Goal: Information Seeking & Learning: Find contact information

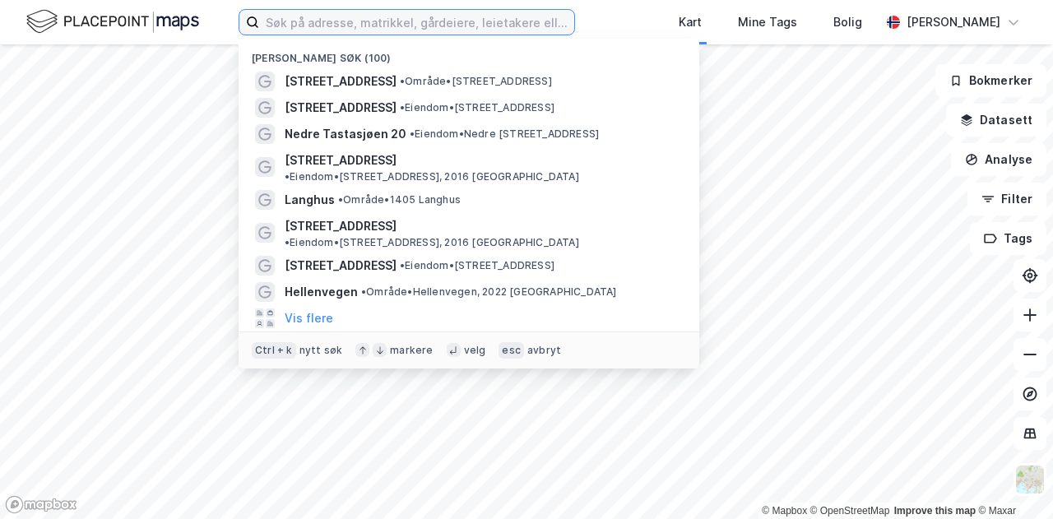
click at [344, 21] on input at bounding box center [416, 22] width 315 height 25
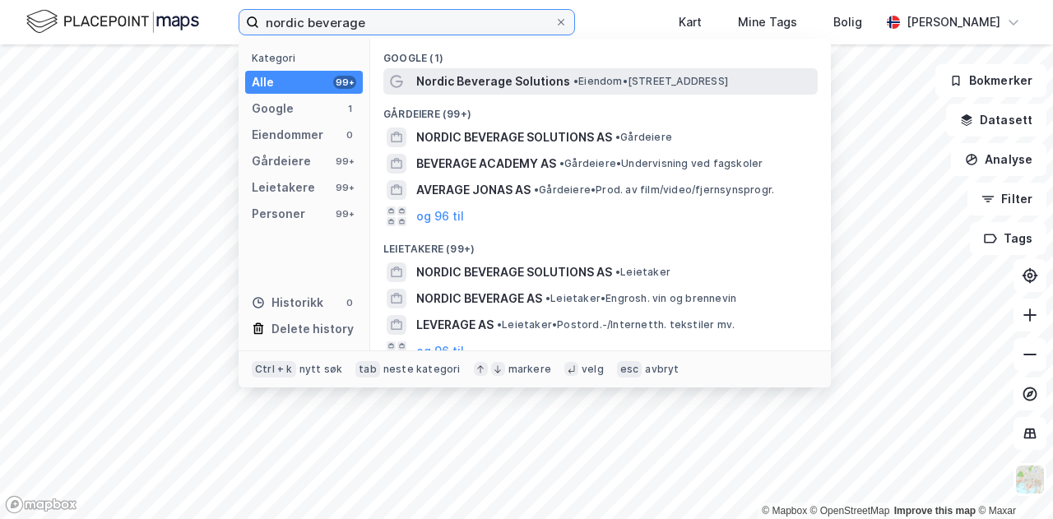
type input "nordic beverage"
click at [506, 77] on span "Nordic Beverage Solutions" at bounding box center [493, 82] width 154 height 20
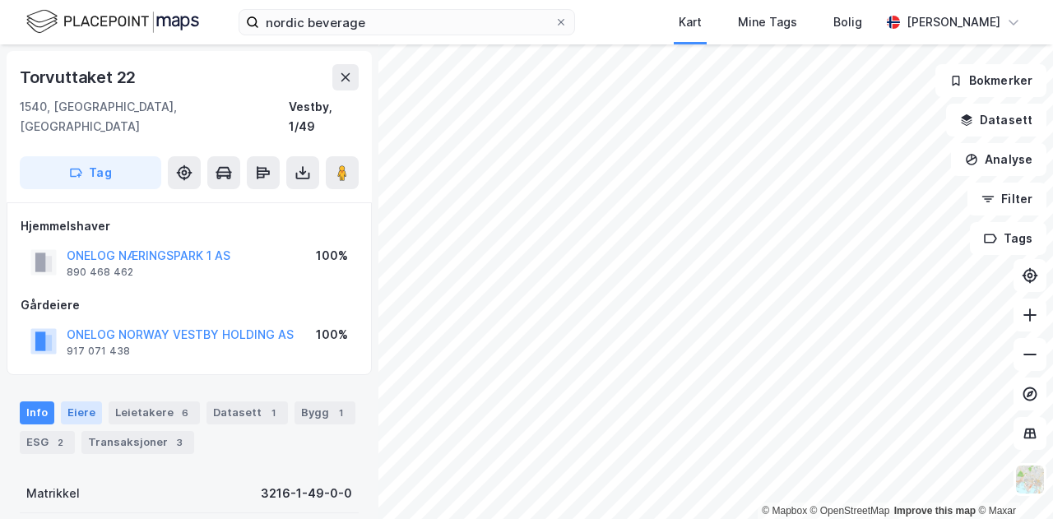
click at [91, 402] on div "Eiere" at bounding box center [81, 413] width 41 height 23
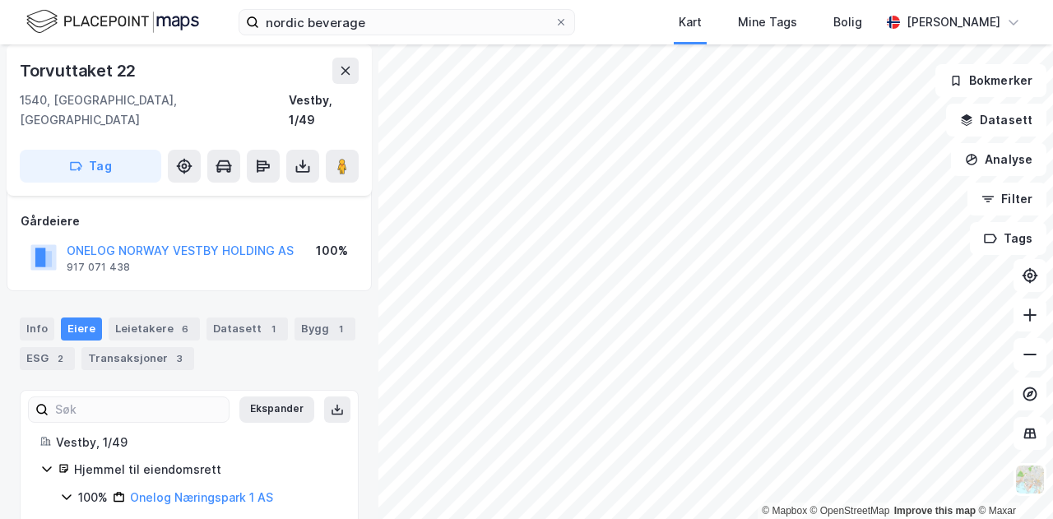
scroll to position [140, 0]
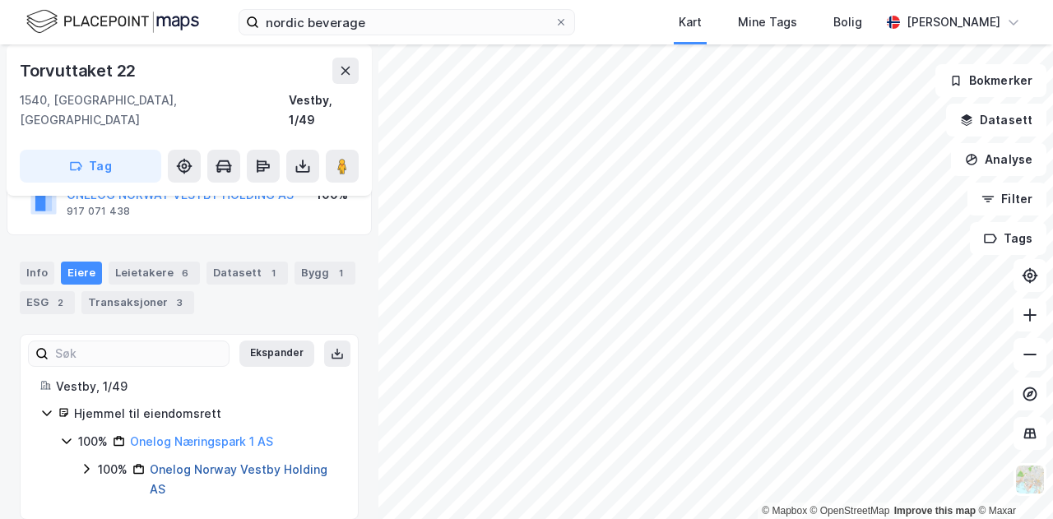
click at [201, 463] on link "Onelog Norway Vestby Holding AS" at bounding box center [239, 480] width 178 height 34
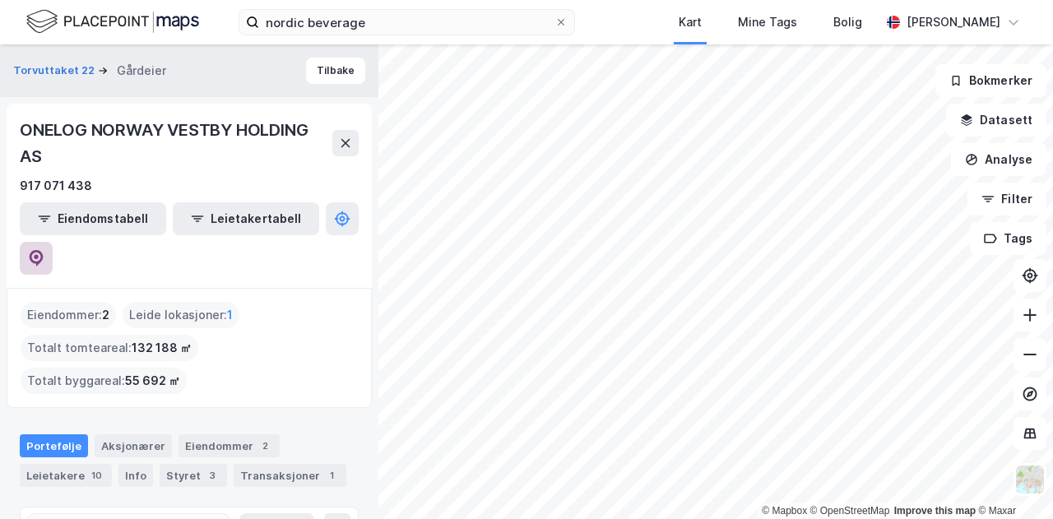
click at [53, 242] on button at bounding box center [36, 258] width 33 height 33
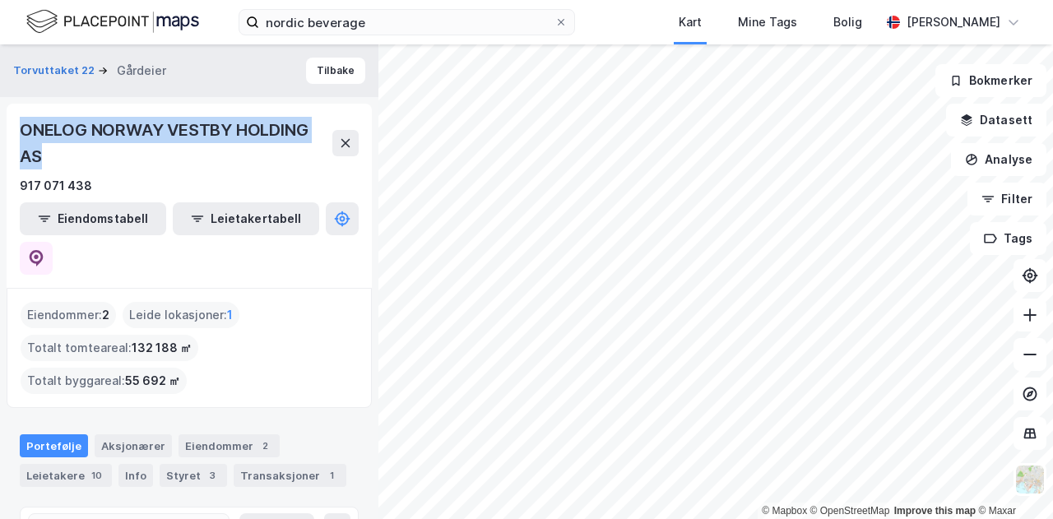
drag, startPoint x: 150, startPoint y: 157, endPoint x: 21, endPoint y: 136, distance: 130.2
click at [13, 135] on div "ONELOG NORWAY VESTBY HOLDING AS 917 071 438 Eiendomstabell Leietakertabell" at bounding box center [189, 196] width 365 height 184
drag, startPoint x: 189, startPoint y: 147, endPoint x: 202, endPoint y: 136, distance: 16.9
click at [191, 147] on div "ONELOG NORWAY VESTBY HOLDING AS" at bounding box center [176, 143] width 313 height 53
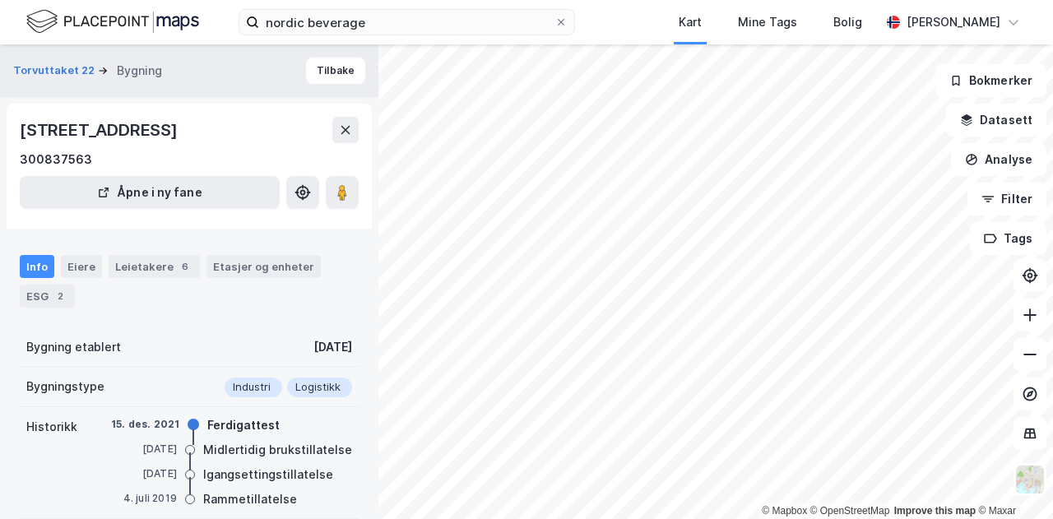
scroll to position [2, 0]
click at [314, 73] on button "Tilbake" at bounding box center [335, 69] width 59 height 26
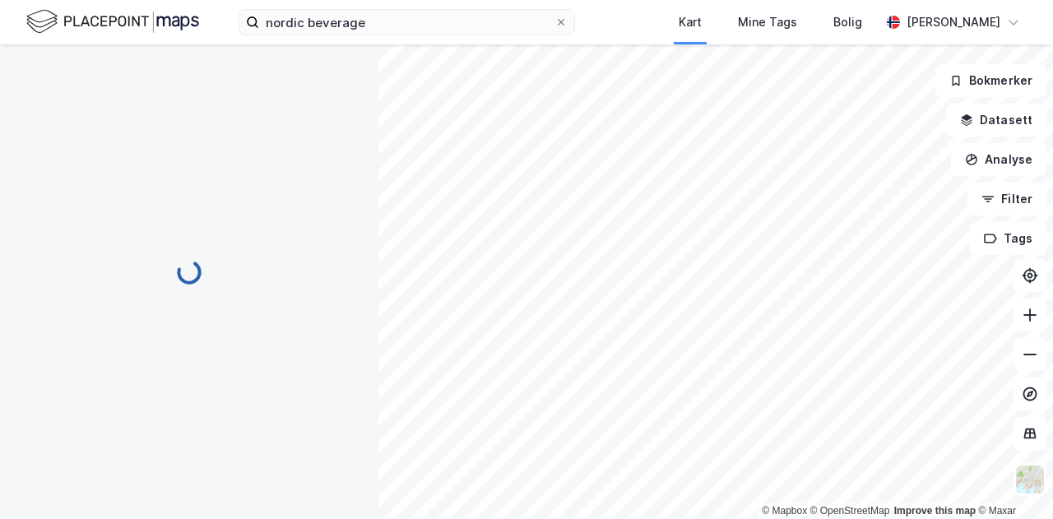
scroll to position [2, 0]
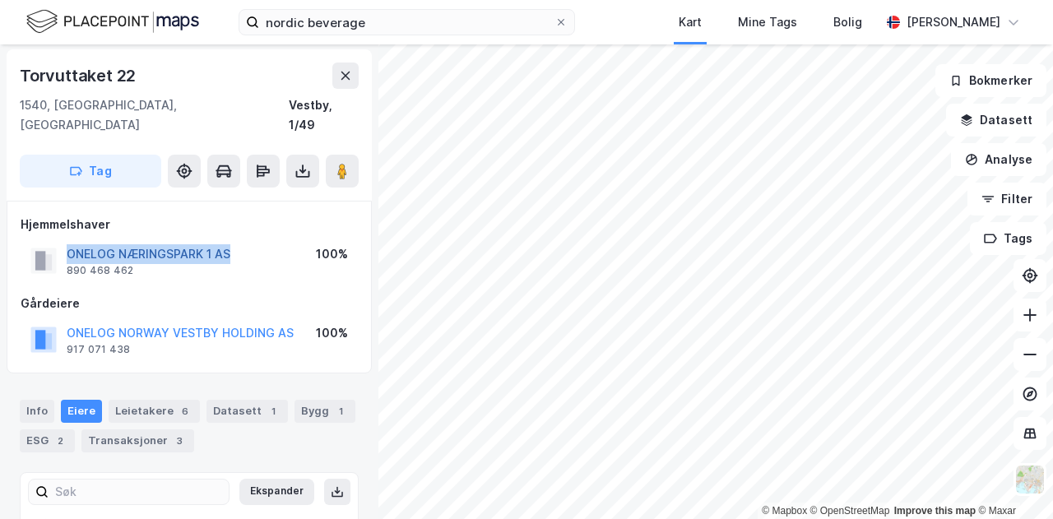
drag, startPoint x: 263, startPoint y: 232, endPoint x: 68, endPoint y: 239, distance: 194.3
click at [68, 241] on div "ONELOG NÆRINGSPARK 1 AS 890 468 462 100%" at bounding box center [189, 261] width 337 height 40
copy button "ONELOG NÆRINGSPARK 1 AS"
click at [150, 244] on div "ONELOG NÆRINGSPARK 1 AS 890 468 462" at bounding box center [149, 260] width 164 height 33
drag, startPoint x: 116, startPoint y: 249, endPoint x: 67, endPoint y: 256, distance: 49.9
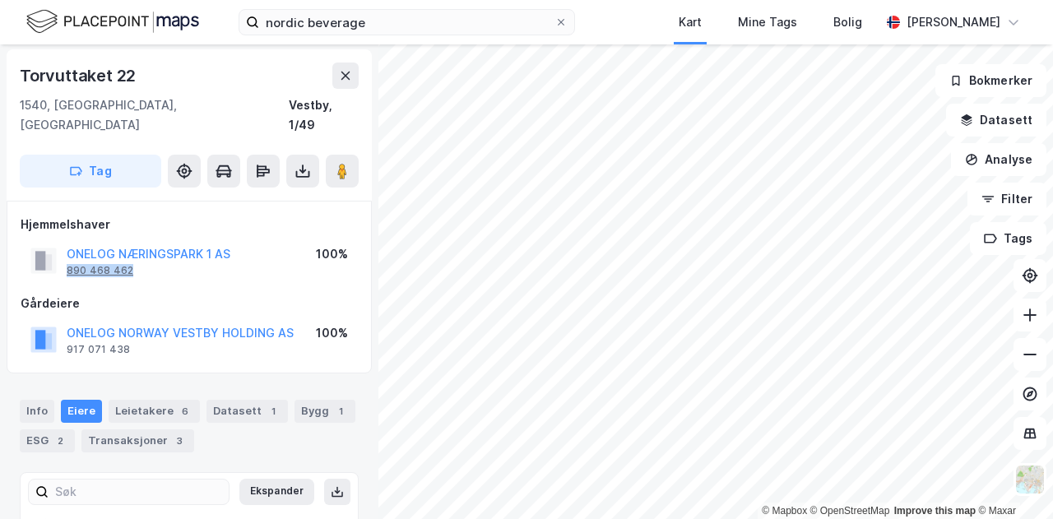
click at [67, 256] on div "ONELOG NÆRINGSPARK 1 AS 890 468 462" at bounding box center [149, 260] width 164 height 33
copy div "890 468 462"
click at [0, 0] on button "ONELOG NÆRINGSPARK 1 AS" at bounding box center [0, 0] width 0 height 0
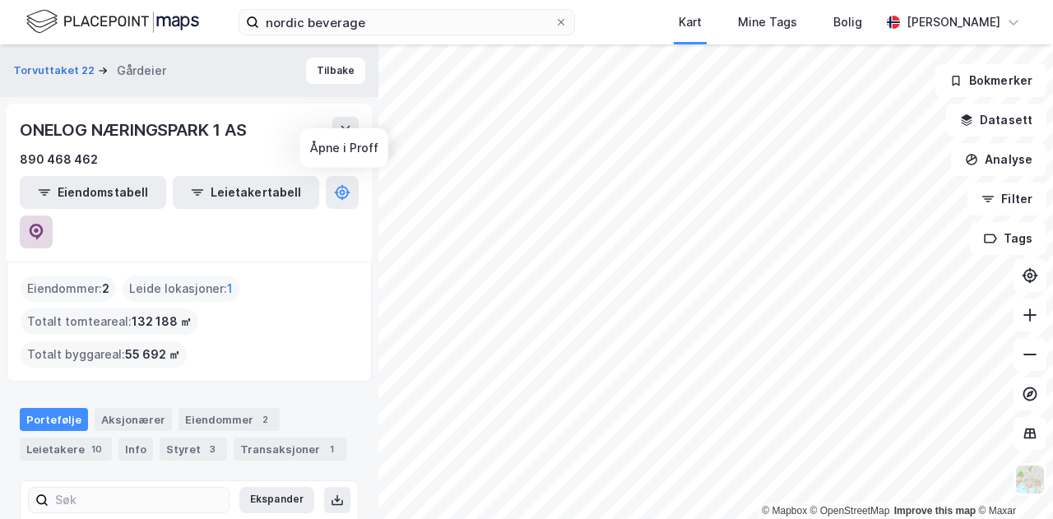
click at [44, 224] on icon at bounding box center [37, 232] width 14 height 16
click at [70, 62] on div "Torvuttaket 22 Gårdeier" at bounding box center [96, 71] width 166 height 20
click at [69, 67] on button "Torvuttaket 22" at bounding box center [55, 71] width 85 height 16
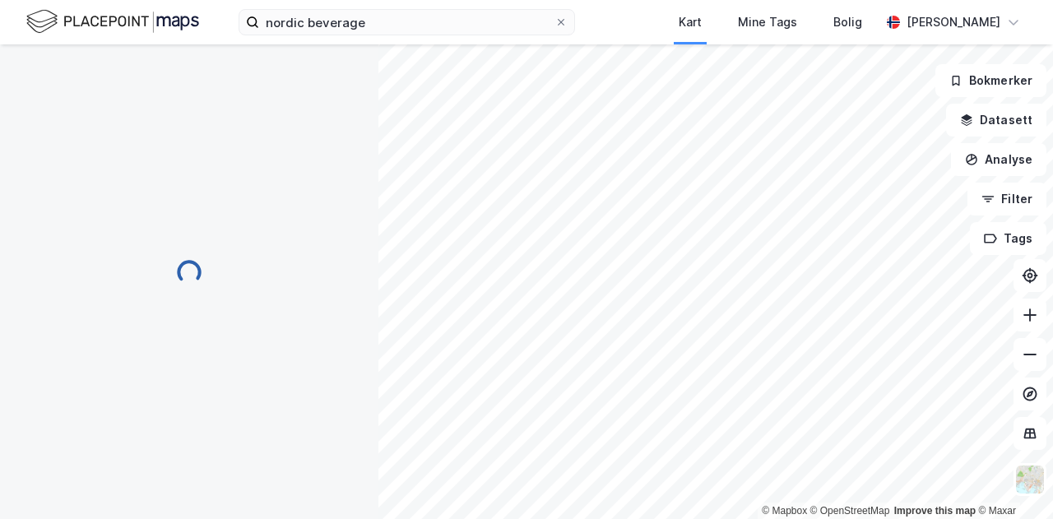
scroll to position [2, 0]
